Goal: Transaction & Acquisition: Purchase product/service

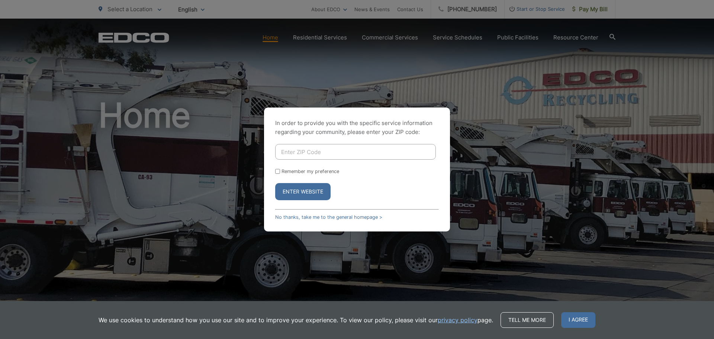
click at [300, 149] on input "Enter ZIP Code" at bounding box center [355, 152] width 161 height 16
type input "92075"
click at [307, 189] on button "Enter Website" at bounding box center [302, 191] width 55 height 17
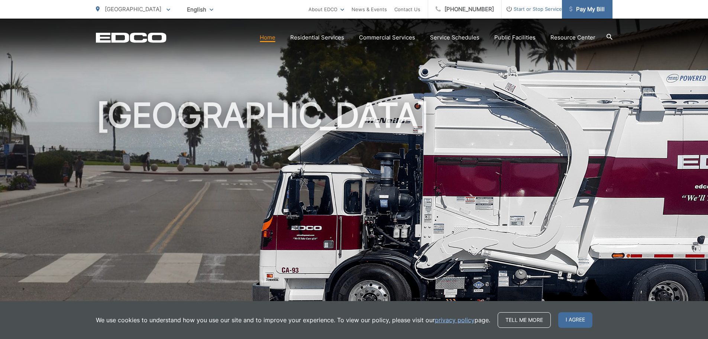
click at [582, 10] on span "Pay My Bill" at bounding box center [587, 9] width 35 height 9
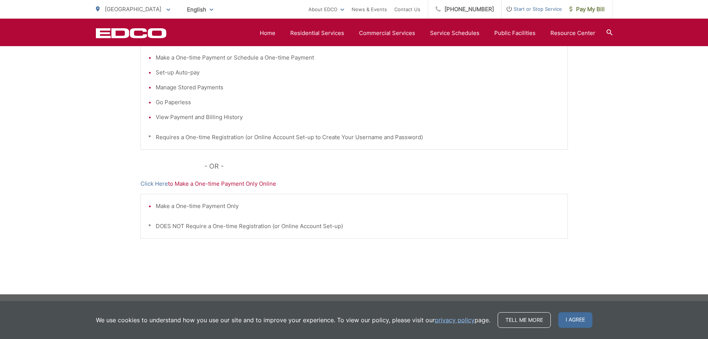
scroll to position [190, 0]
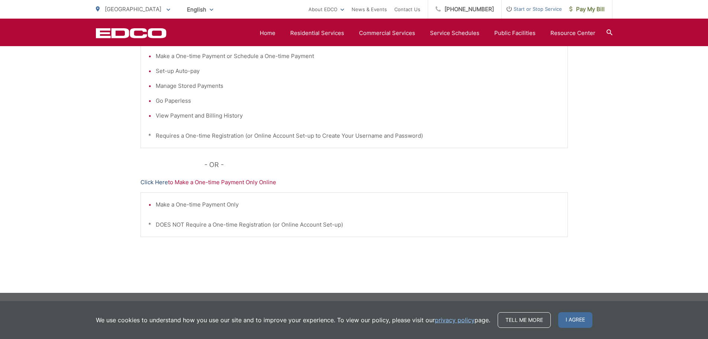
click at [158, 182] on link "Click Here" at bounding box center [155, 182] width 28 height 9
